Goal: Transaction & Acquisition: Purchase product/service

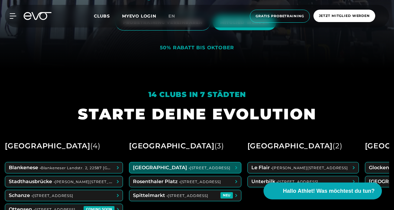
scroll to position [99, 0]
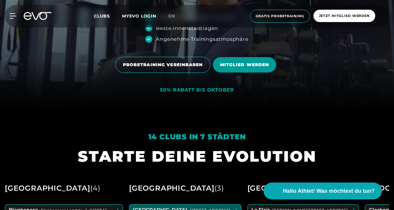
click at [232, 64] on span "MITGLIED WERDEN" at bounding box center [244, 65] width 49 height 6
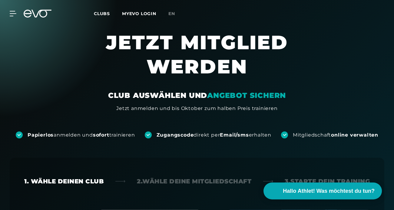
click at [197, 126] on div "Papierlos anmelden und sofort trainieren Zugangscode direkt per Email/sms erhal…" at bounding box center [197, 125] width 394 height 26
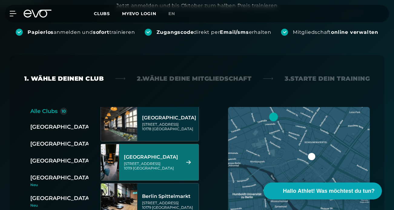
scroll to position [2, 0]
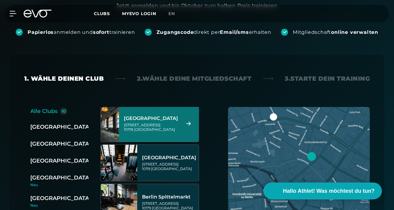
click at [179, 128] on div "[STREET_ADDRESS]" at bounding box center [152, 127] width 56 height 9
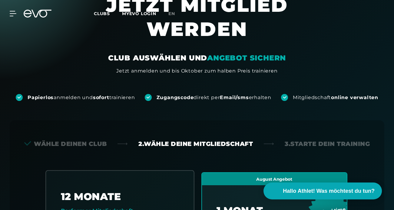
scroll to position [0, 0]
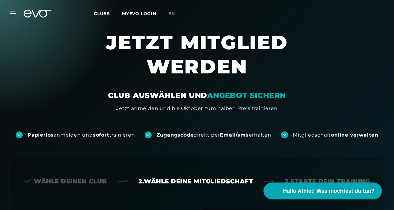
click at [105, 14] on span "Clubs" at bounding box center [102, 13] width 16 height 5
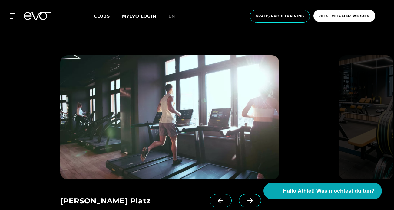
scroll to position [757, 0]
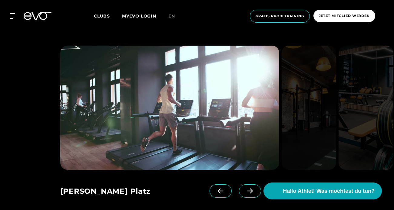
click at [254, 186] on span at bounding box center [250, 191] width 22 height 13
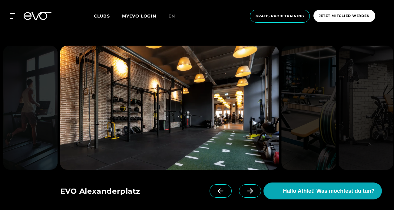
click at [254, 185] on span at bounding box center [250, 191] width 22 height 13
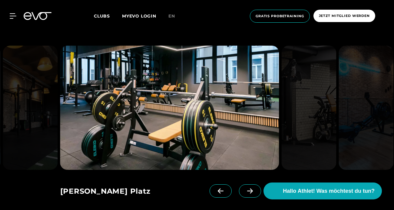
click at [254, 185] on span at bounding box center [250, 191] width 22 height 13
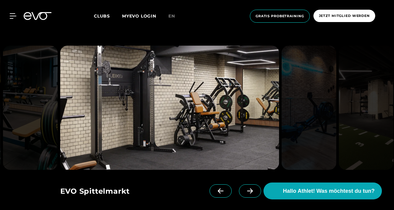
click at [254, 185] on span at bounding box center [250, 191] width 22 height 13
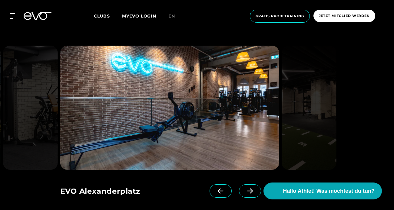
click at [254, 185] on span at bounding box center [250, 191] width 22 height 13
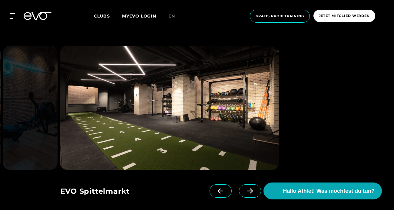
click at [251, 188] on icon at bounding box center [249, 190] width 11 height 5
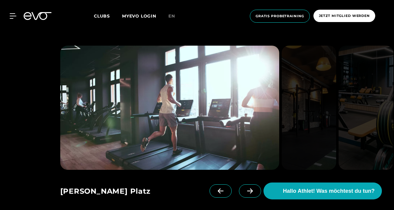
click at [251, 188] on icon at bounding box center [249, 190] width 11 height 5
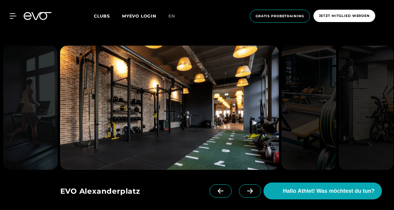
click at [251, 188] on icon at bounding box center [249, 190] width 11 height 5
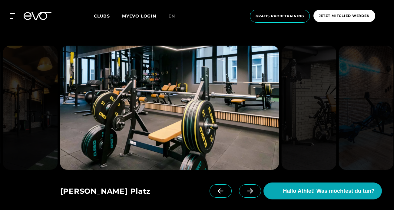
click at [251, 188] on icon at bounding box center [249, 190] width 11 height 5
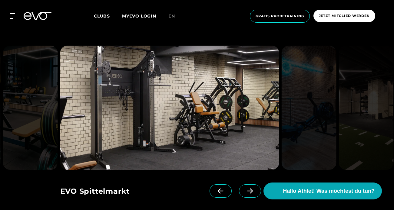
click at [251, 188] on icon at bounding box center [249, 190] width 11 height 5
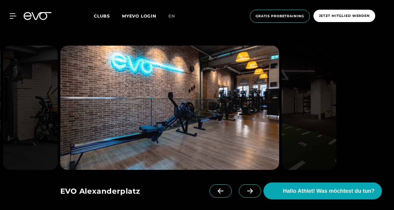
click at [243, 185] on span at bounding box center [250, 191] width 22 height 13
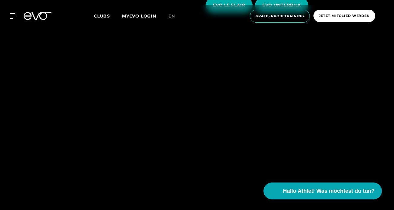
scroll to position [1076, 0]
